Goal: Find specific page/section: Find specific page/section

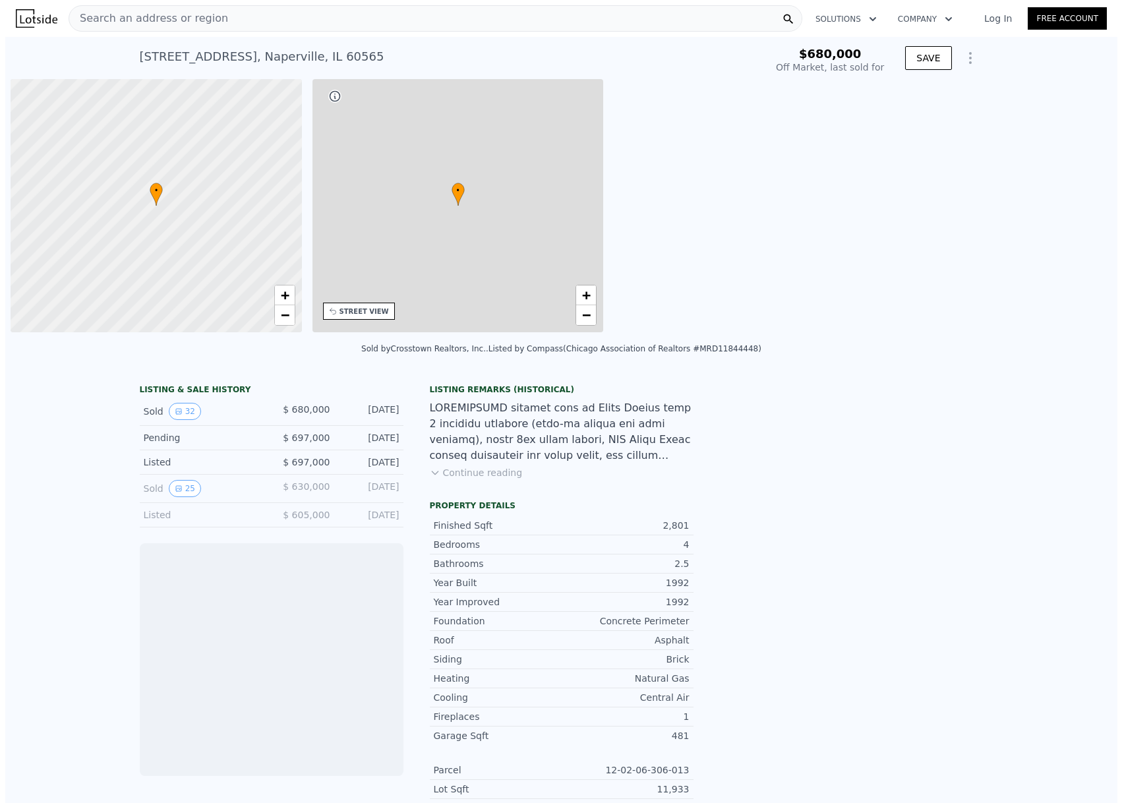
scroll to position [0, 5]
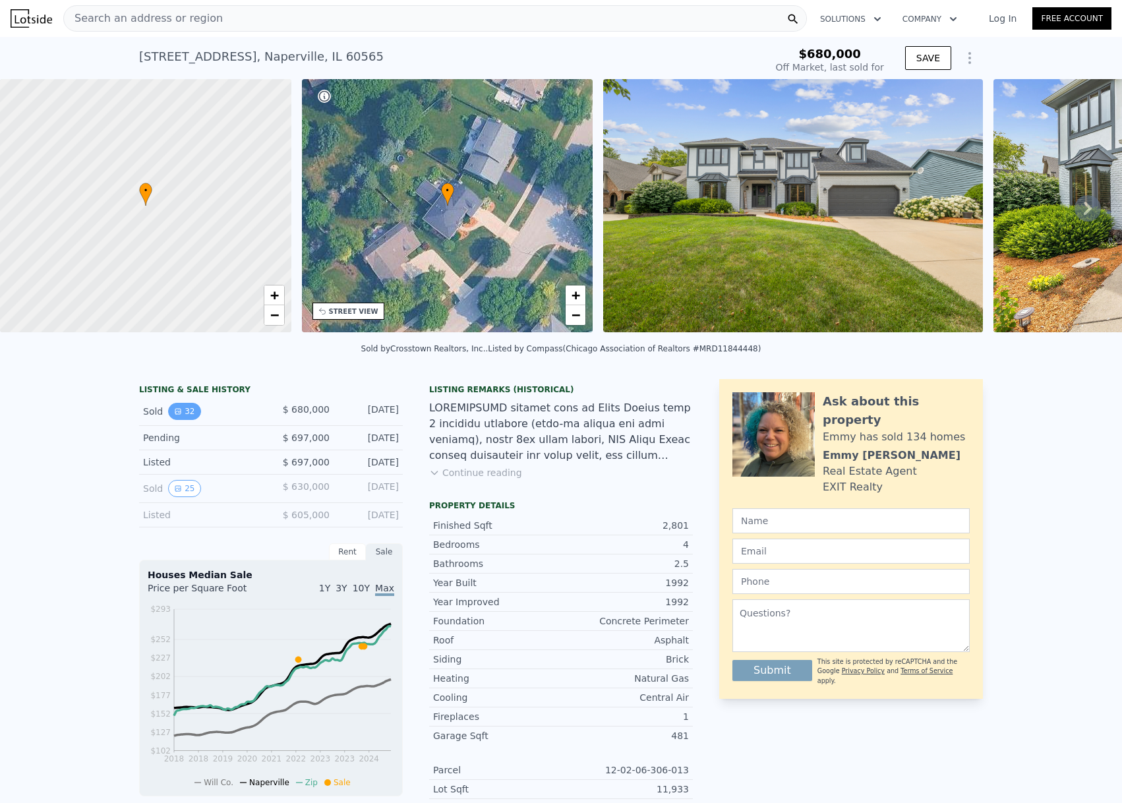
click at [179, 419] on button "32" at bounding box center [184, 411] width 32 height 17
type input "$ 747,000"
type input "-$ 23,952"
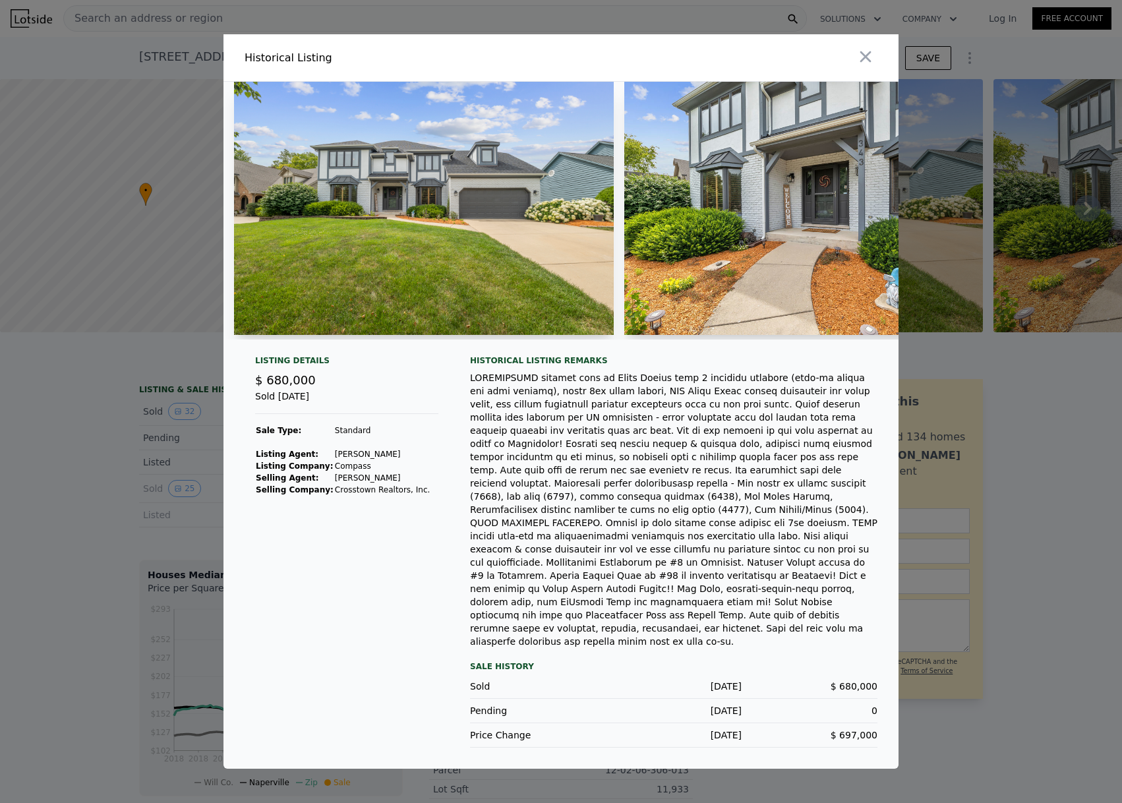
click at [140, 460] on div at bounding box center [561, 401] width 1122 height 803
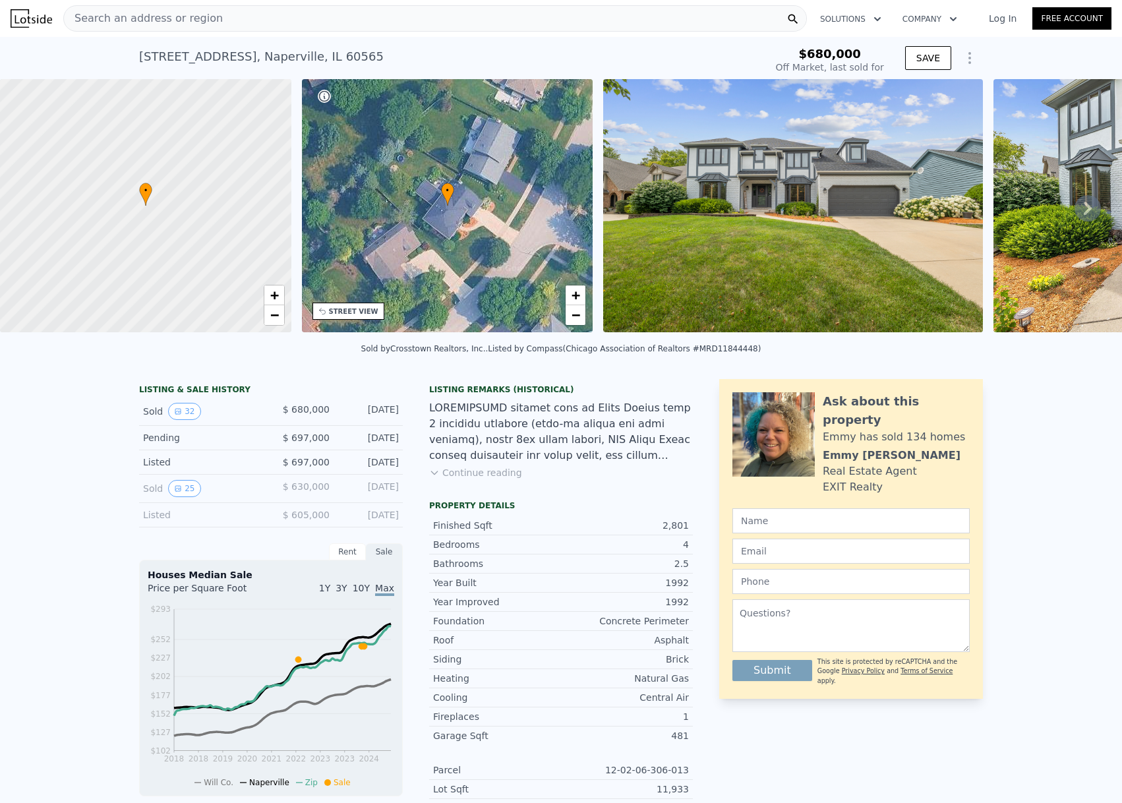
click at [282, 26] on div "Search an address or region" at bounding box center [435, 18] width 744 height 26
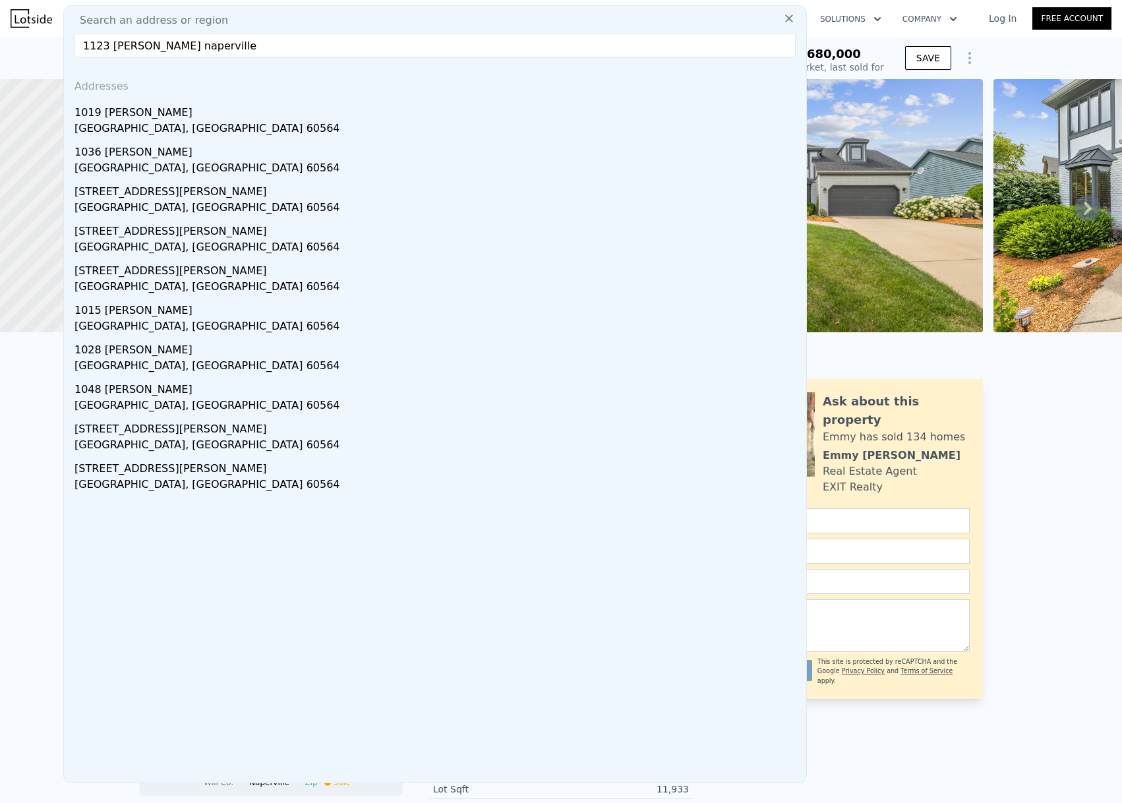
click at [266, 38] on input "1123 [PERSON_NAME] naperville" at bounding box center [435, 46] width 721 height 24
click at [265, 42] on input "1123 [PERSON_NAME] naperville" at bounding box center [435, 46] width 721 height 24
type input "1123 [PERSON_NAME] naperville"
click at [423, 39] on input "1123 [PERSON_NAME] naperville" at bounding box center [435, 46] width 721 height 24
